Goal: Information Seeking & Learning: Learn about a topic

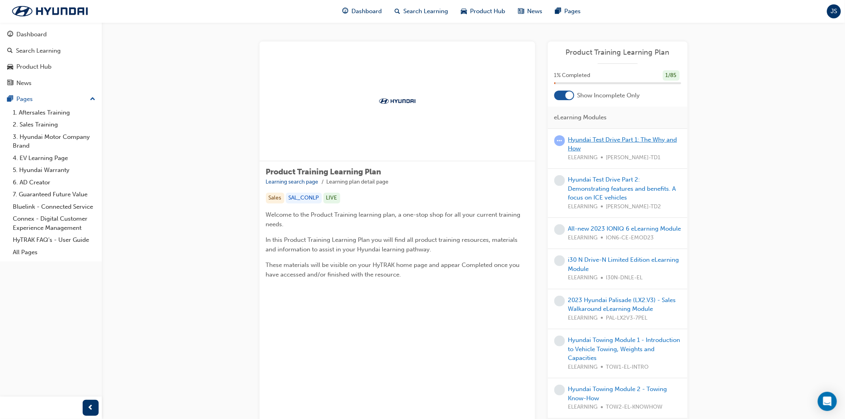
drag, startPoint x: 0, startPoint y: 0, endPoint x: 621, endPoint y: 137, distance: 635.6
click at [621, 137] on link "Hyundai Test Drive Part 1: The Why and How" at bounding box center [622, 144] width 109 height 16
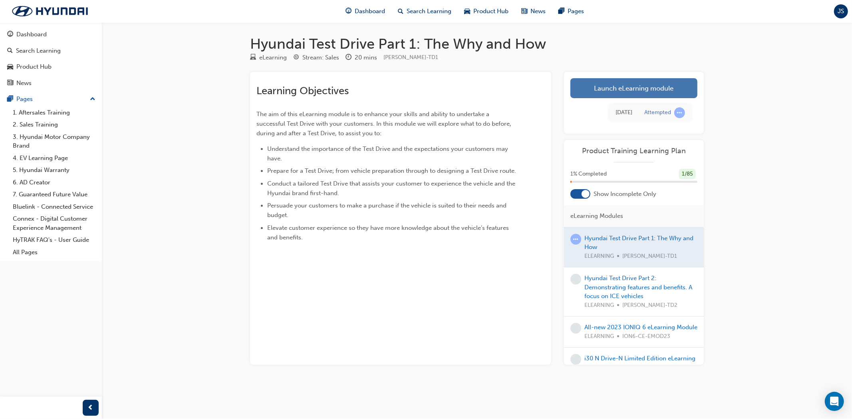
click at [610, 84] on link "Launch eLearning module" at bounding box center [633, 88] width 127 height 20
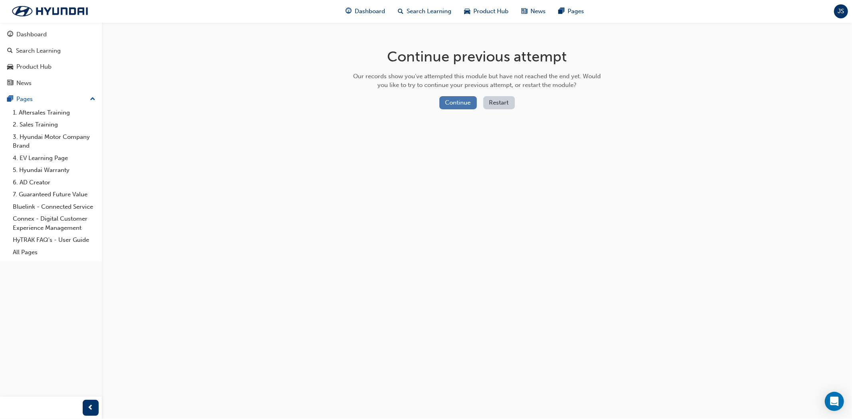
click at [456, 104] on button "Continue" at bounding box center [458, 102] width 38 height 13
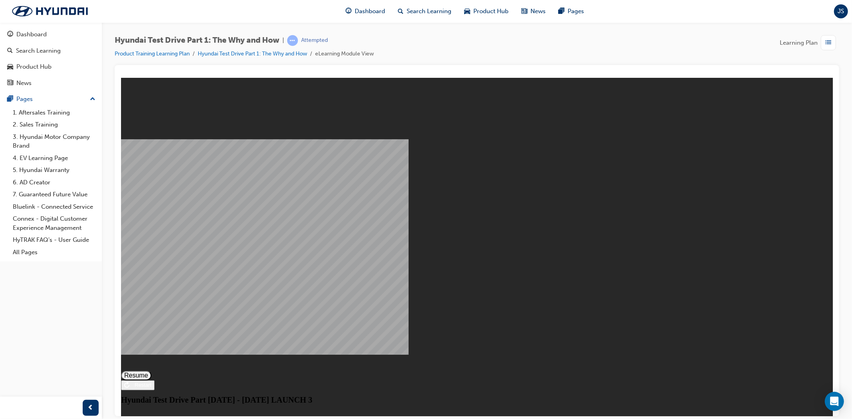
click at [151, 371] on button "Resume" at bounding box center [136, 376] width 30 height 10
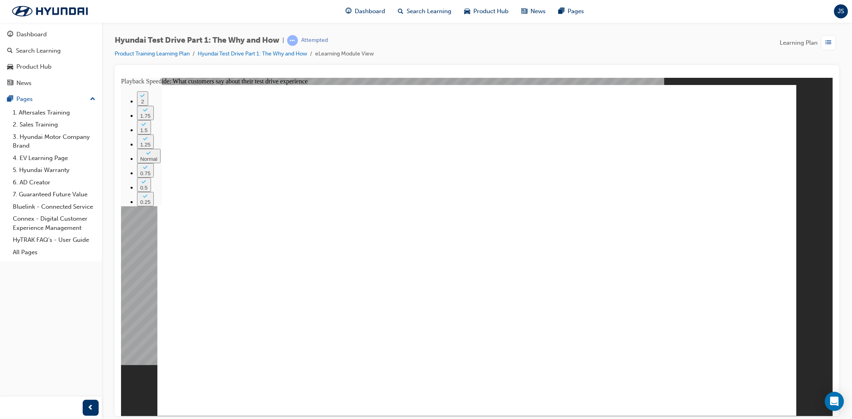
type input "274"
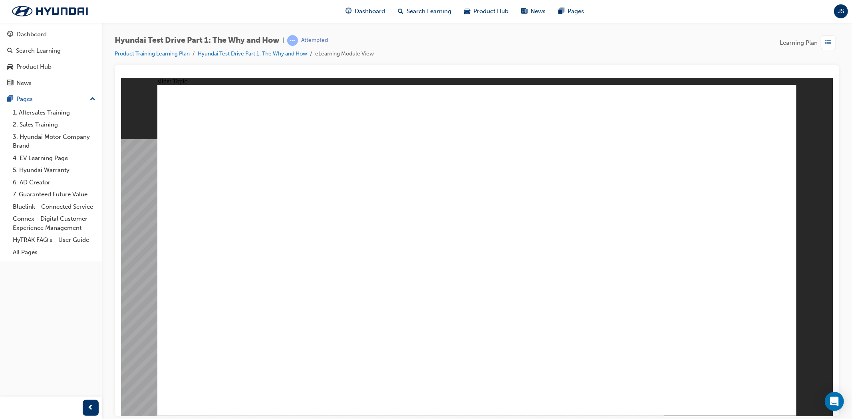
click at [121, 77] on image at bounding box center [121, 77] width 0 height 0
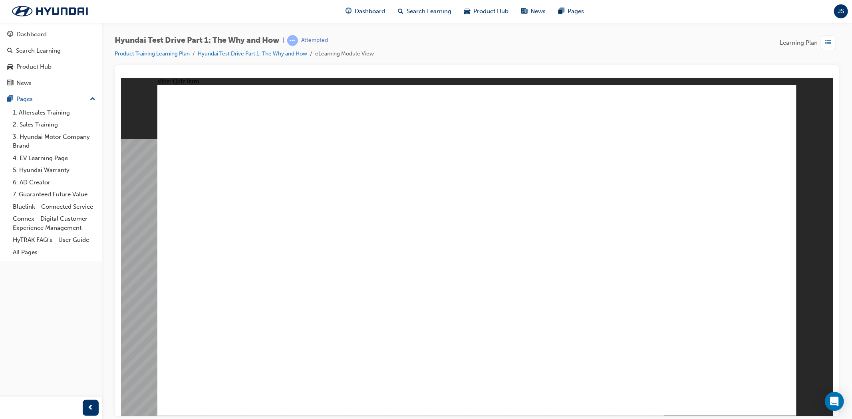
checkbox input "true"
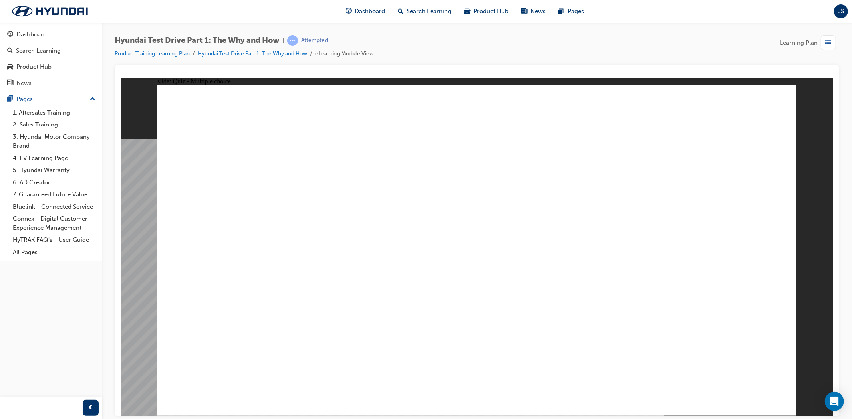
checkbox input "true"
checkbox input "false"
checkbox input "true"
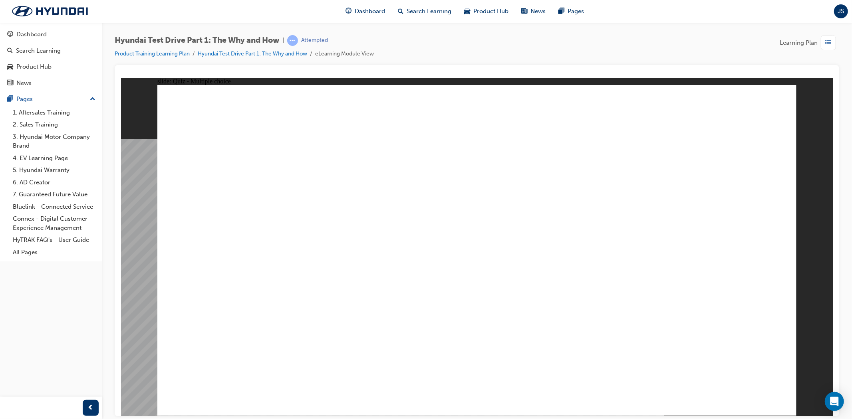
checkbox input "true"
drag, startPoint x: 212, startPoint y: 198, endPoint x: 308, endPoint y: 314, distance: 150.4
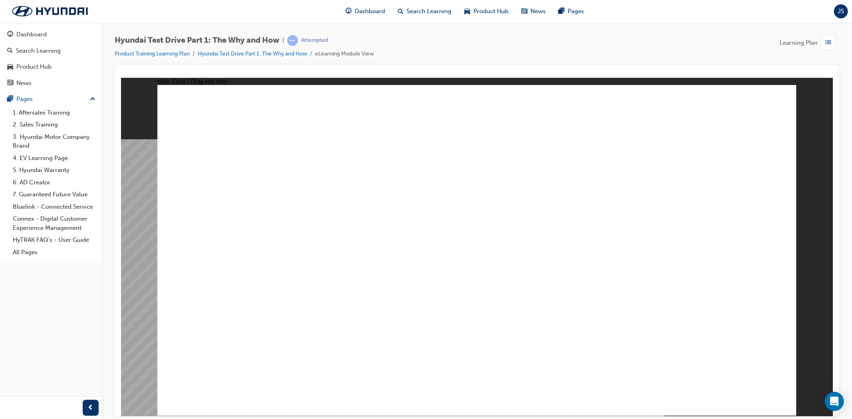
drag, startPoint x: 278, startPoint y: 193, endPoint x: 667, endPoint y: 312, distance: 407.0
drag, startPoint x: 345, startPoint y: 193, endPoint x: 307, endPoint y: 307, distance: 120.4
drag, startPoint x: 413, startPoint y: 193, endPoint x: 306, endPoint y: 308, distance: 158.0
drag, startPoint x: 492, startPoint y: 168, endPoint x: 492, endPoint y: 279, distance: 111.0
drag, startPoint x: 550, startPoint y: 185, endPoint x: 307, endPoint y: 301, distance: 269.1
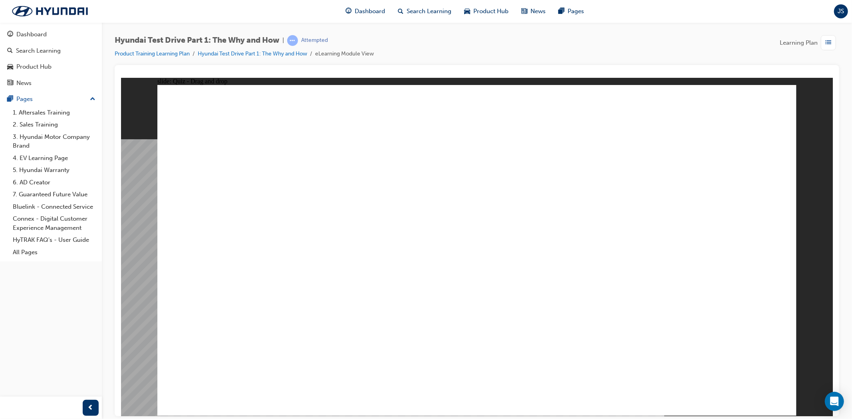
drag, startPoint x: 631, startPoint y: 184, endPoint x: 673, endPoint y: 298, distance: 121.8
drag, startPoint x: 696, startPoint y: 187, endPoint x: 489, endPoint y: 308, distance: 239.0
drag, startPoint x: 756, startPoint y: 184, endPoint x: 300, endPoint y: 298, distance: 470.5
